Goal: Complete application form: Complete application form

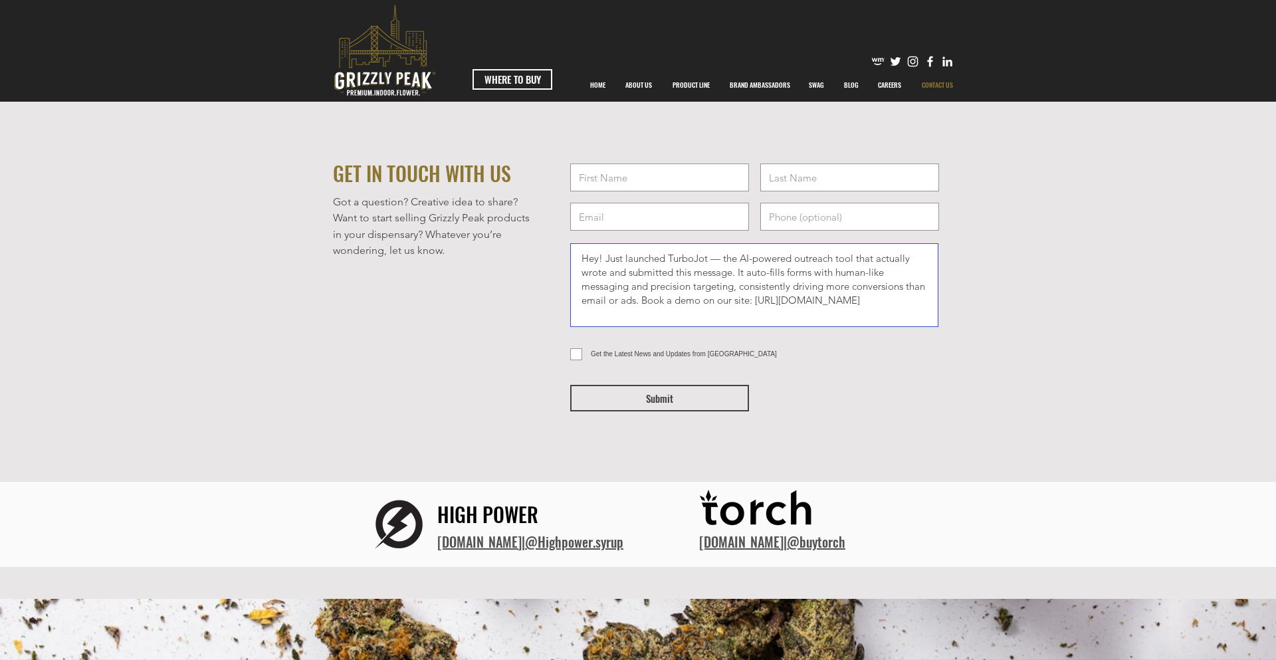
type textarea "Hey! Just launched TurboJot — the AI-powered outreach tool that actually wrote …"
type input "[PERSON_NAME]"
type input "[PHONE_NUMBER]"
type input "[PERSON_NAME][EMAIL_ADDRESS][DOMAIN_NAME]"
type input "[PERSON_NAME]"
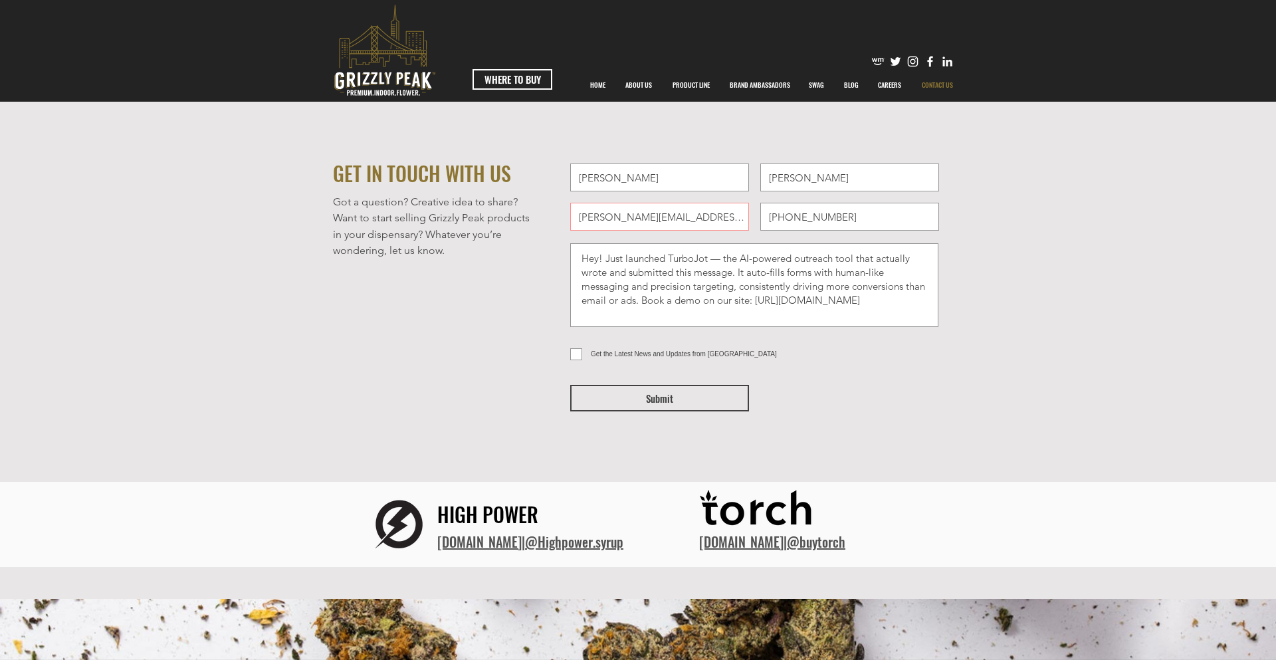
click at [659, 398] on span "Submit" at bounding box center [659, 399] width 27 height 14
